Goal: Information Seeking & Learning: Check status

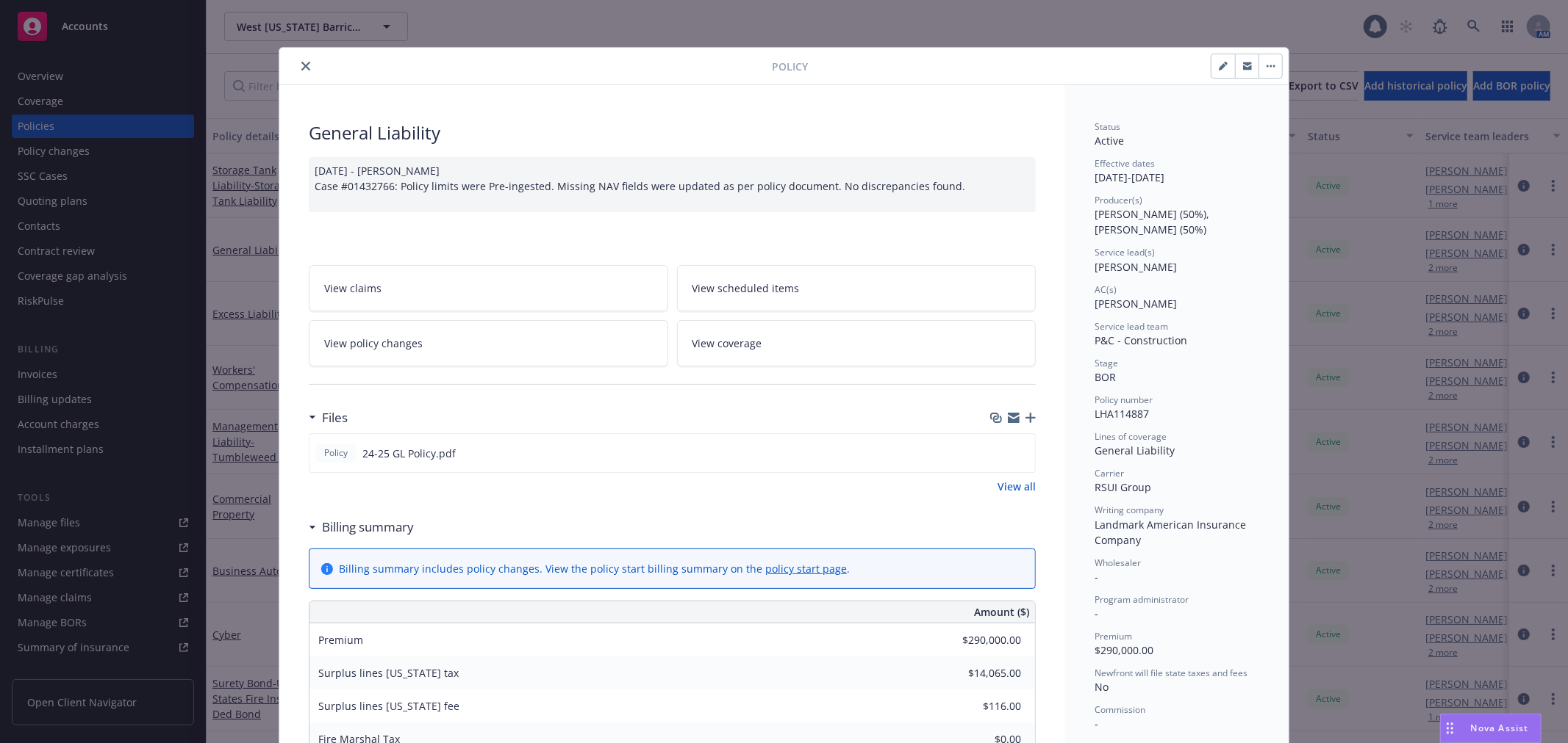
click at [295, 48] on div "Policy" at bounding box center [783, 66] width 1009 height 37
click at [297, 75] on div "Policy" at bounding box center [783, 66] width 1009 height 37
click at [302, 63] on icon "close" at bounding box center [305, 66] width 9 height 9
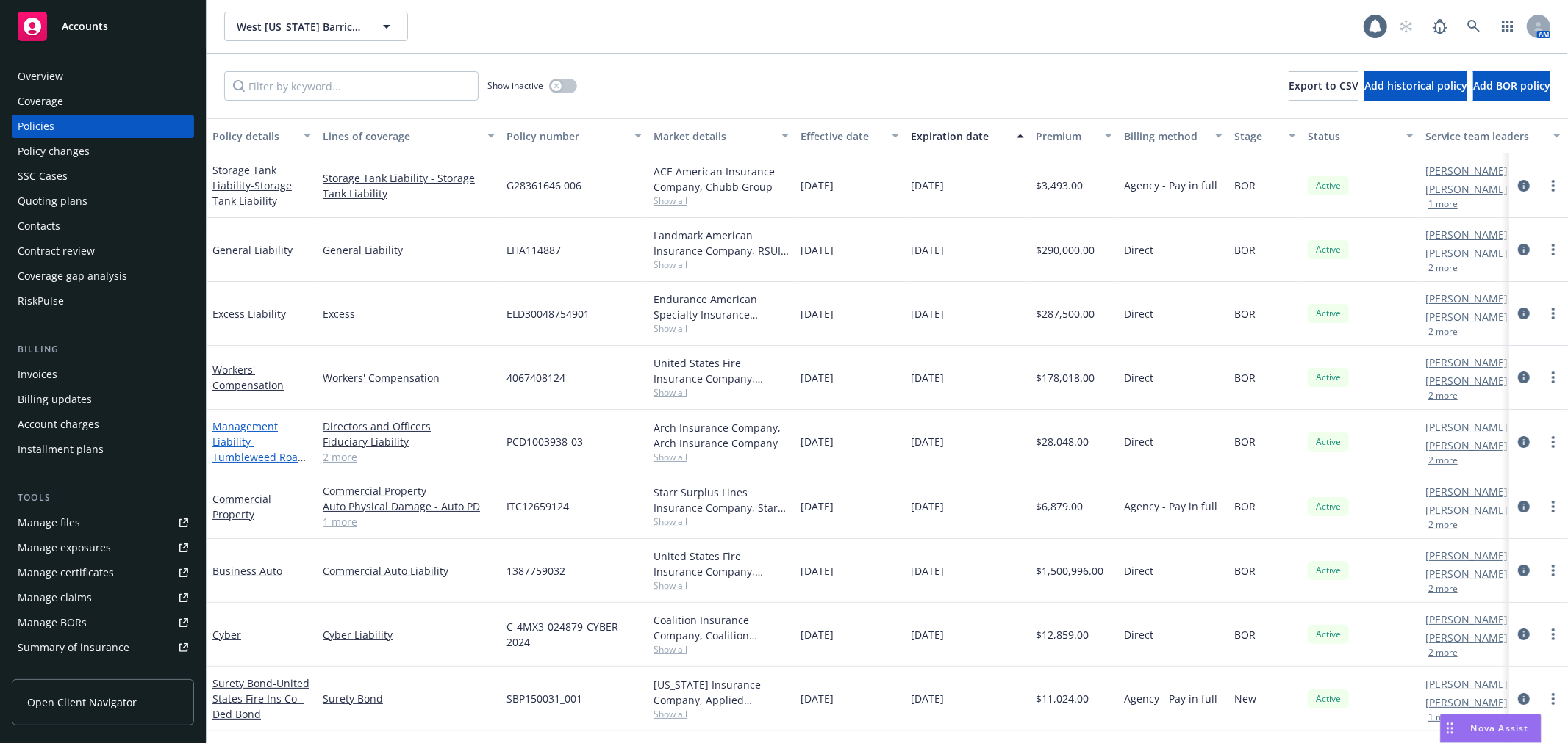
click at [250, 444] on span "- Tumbleweed Road Holdings, LLC" at bounding box center [258, 457] width 93 height 45
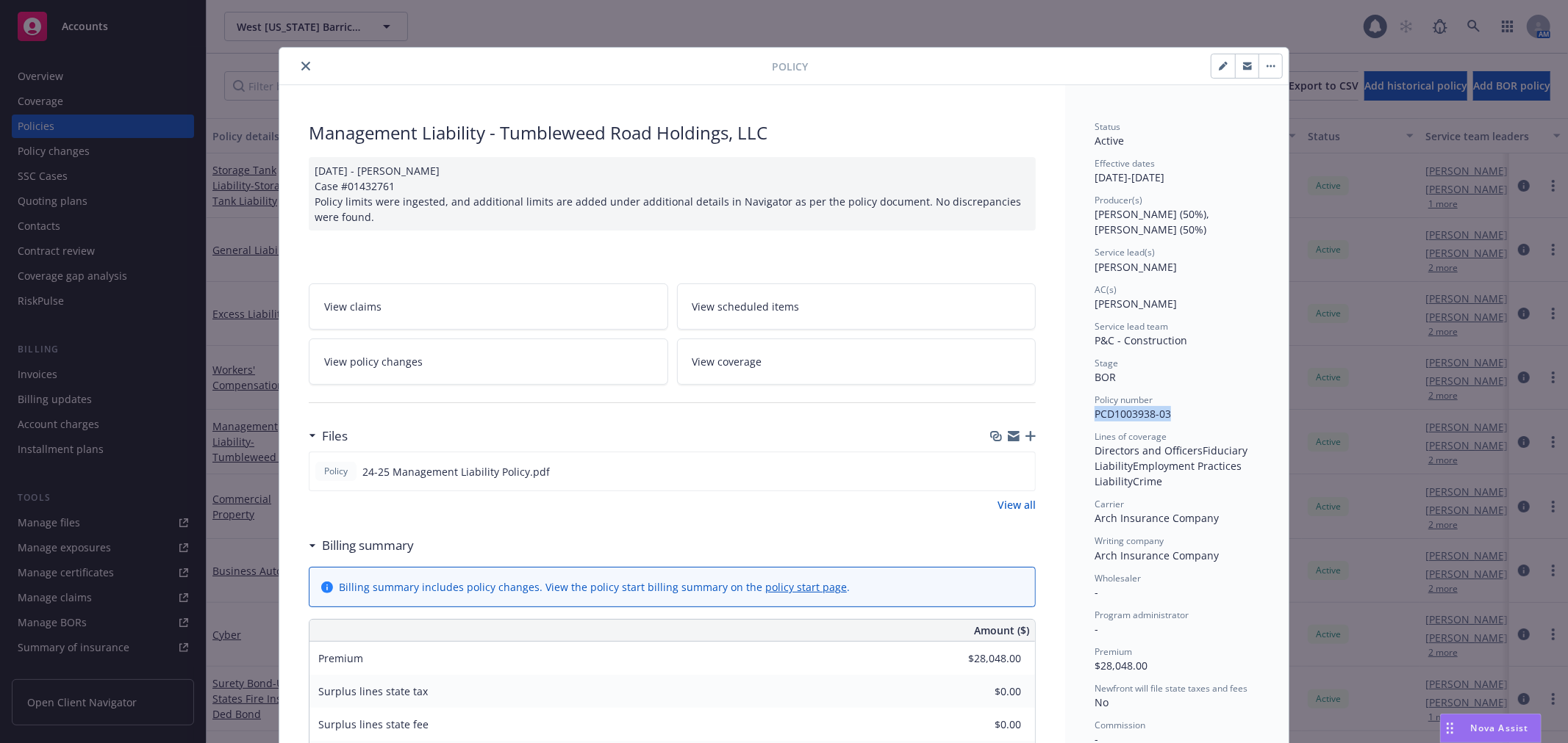
drag, startPoint x: 1160, startPoint y: 416, endPoint x: 1084, endPoint y: 419, distance: 76.1
click at [1084, 419] on div "Status Active Effective dates [DATE] - [DATE] Producer(s) [PERSON_NAME] (50%), …" at bounding box center [1176, 743] width 223 height 1317
